Goal: Find specific page/section: Find specific page/section

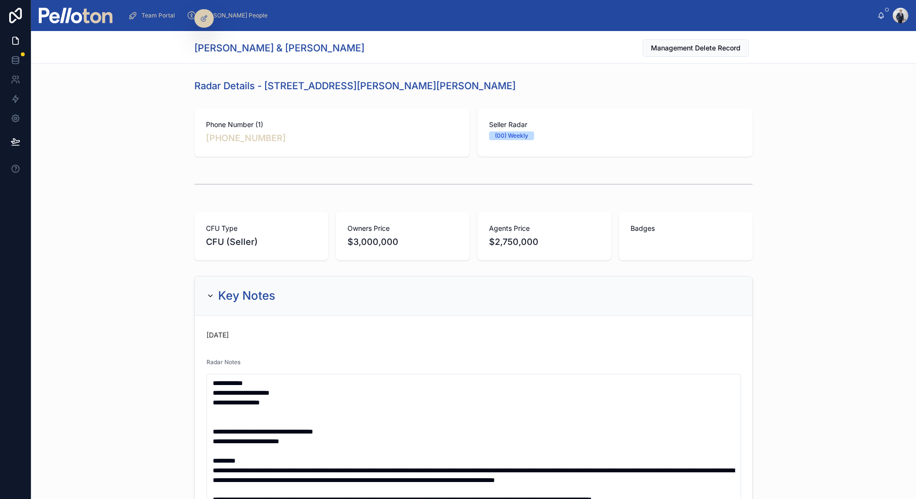
click at [147, 18] on span "Team Portal" at bounding box center [158, 16] width 33 height 8
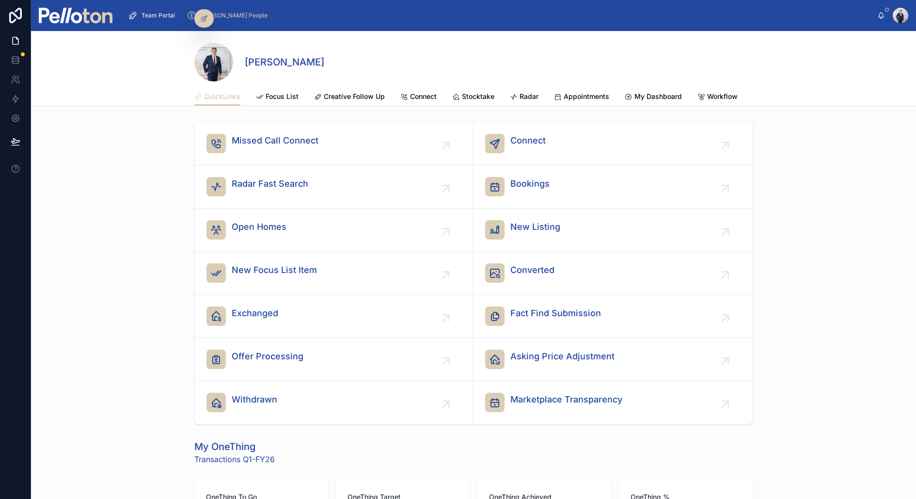
click at [186, 143] on div "Missed Call Connect Connect Radar Fast Search Bookings Open Homes New Listing N…" at bounding box center [473, 273] width 885 height 310
click at [287, 97] on span "Focus List" at bounding box center [282, 97] width 33 height 10
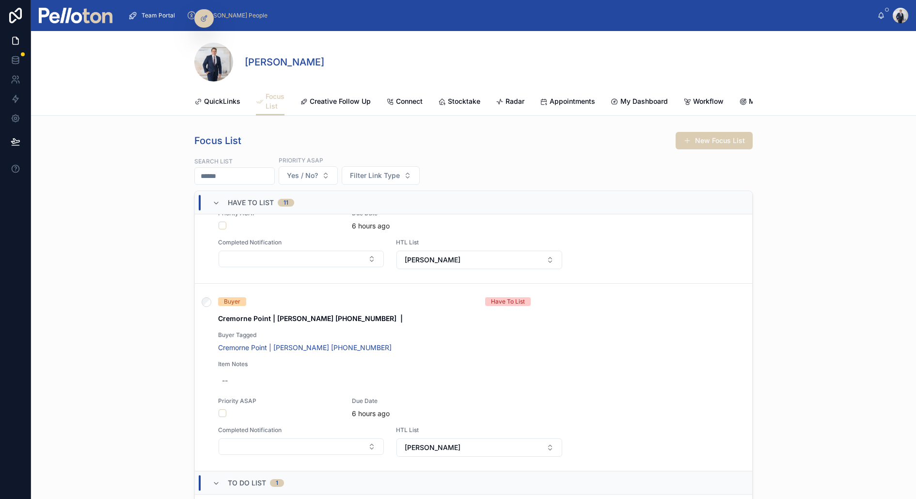
scroll to position [1814, 0]
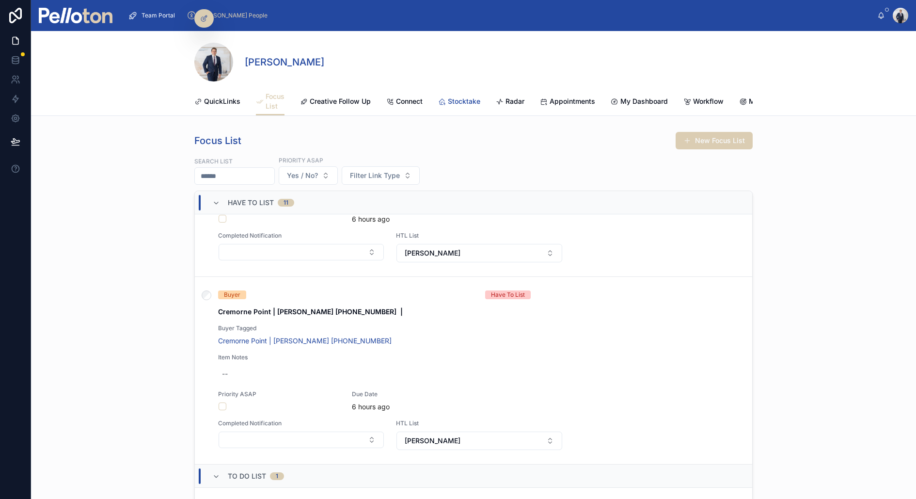
click at [456, 107] on link "Stocktake" at bounding box center [459, 102] width 42 height 19
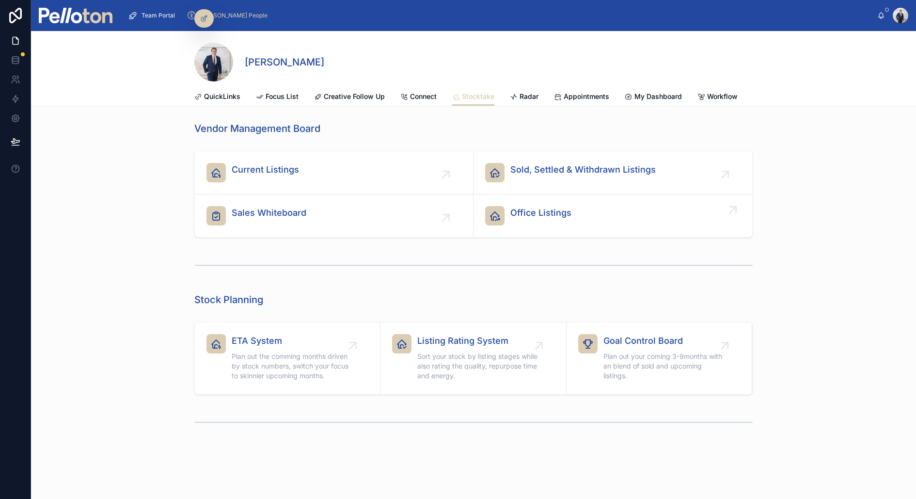
click at [560, 218] on span "Office Listings" at bounding box center [541, 213] width 61 height 14
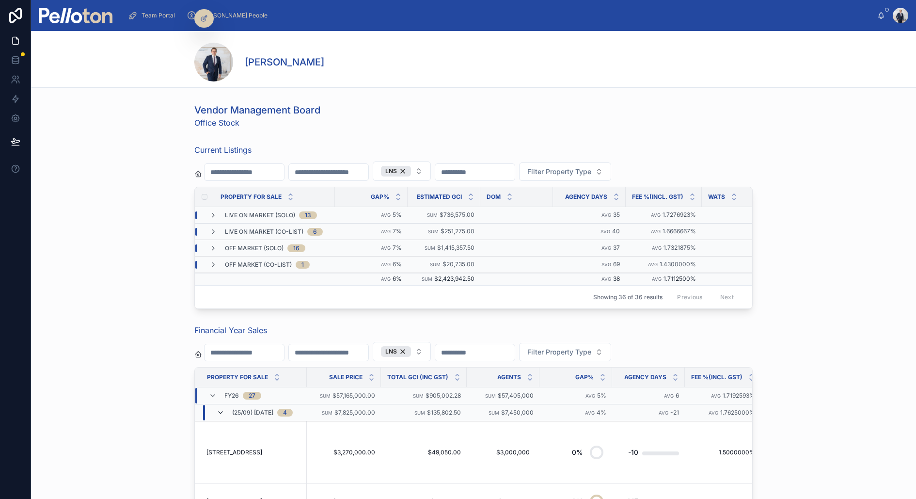
click at [220, 409] on icon at bounding box center [221, 413] width 8 height 8
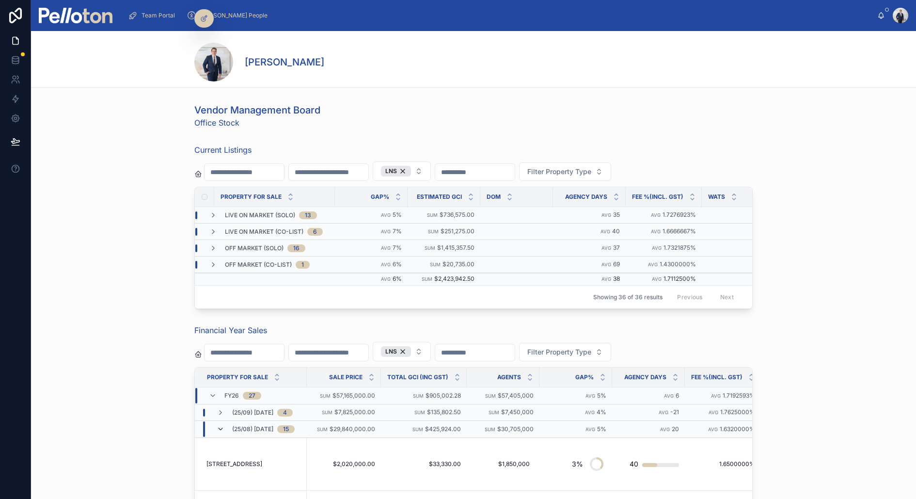
click at [220, 425] on icon at bounding box center [221, 429] width 8 height 8
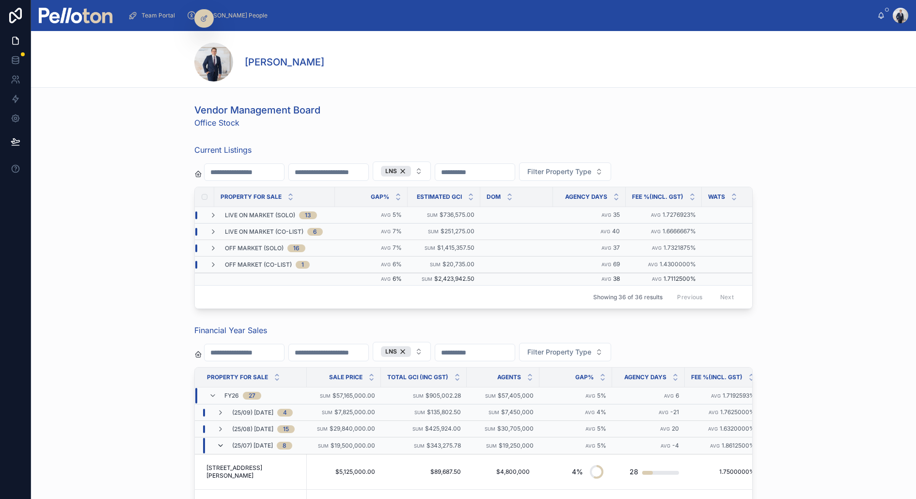
click at [222, 442] on icon at bounding box center [221, 446] width 8 height 8
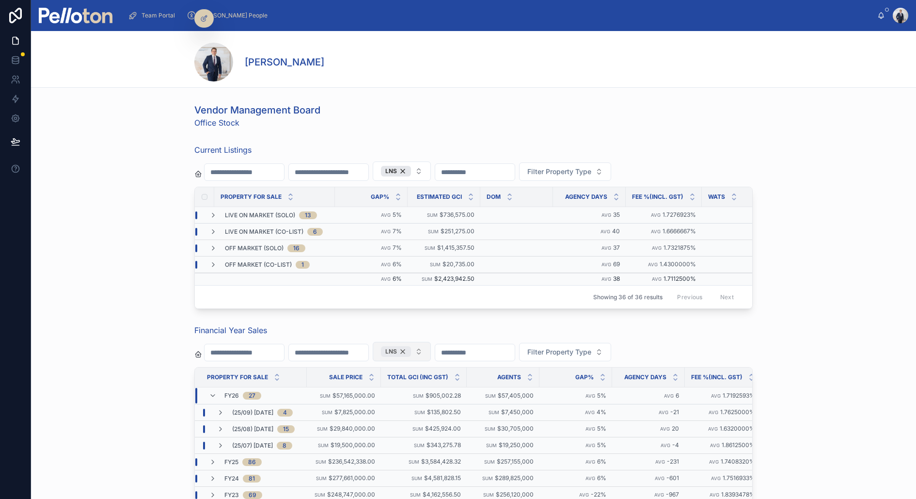
click at [406, 348] on div "LNS" at bounding box center [396, 351] width 30 height 11
